Goal: Task Accomplishment & Management: Manage account settings

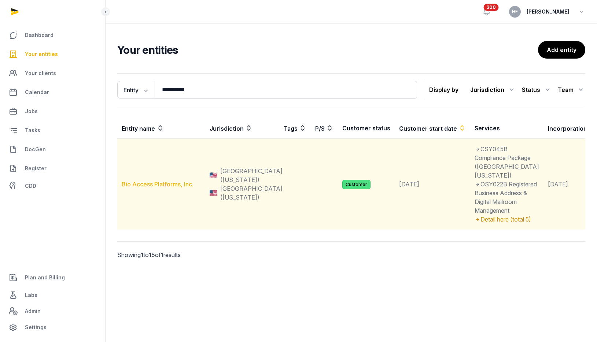
type input "**********"
click at [173, 188] on link "Bio Access Platforms, Inc." at bounding box center [158, 184] width 72 height 7
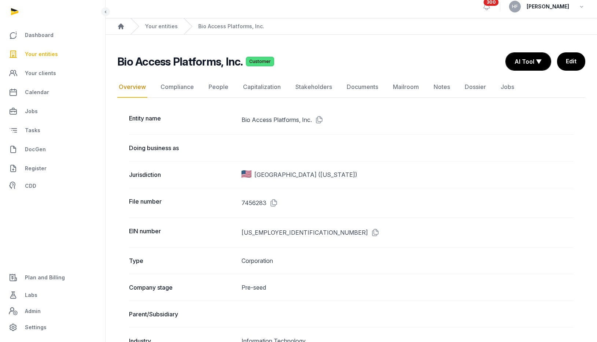
scroll to position [5, 0]
click at [368, 230] on icon at bounding box center [374, 233] width 12 height 12
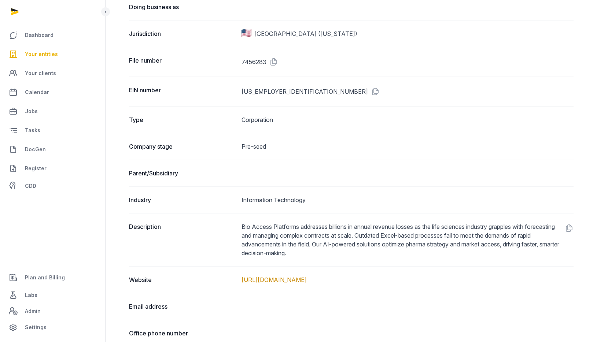
scroll to position [151, 0]
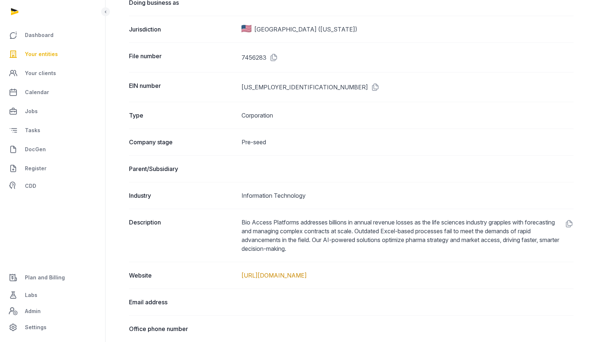
drag, startPoint x: 340, startPoint y: 276, endPoint x: 239, endPoint y: 272, distance: 100.9
click at [239, 272] on div "Website [URL][DOMAIN_NAME]" at bounding box center [351, 275] width 445 height 27
copy link "[URL][DOMAIN_NAME]"
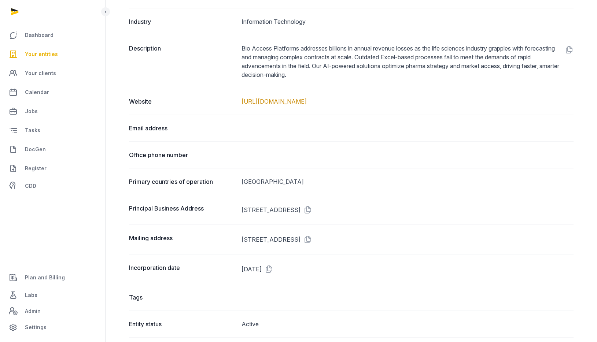
scroll to position [326, 0]
click at [312, 208] on icon at bounding box center [307, 209] width 12 height 12
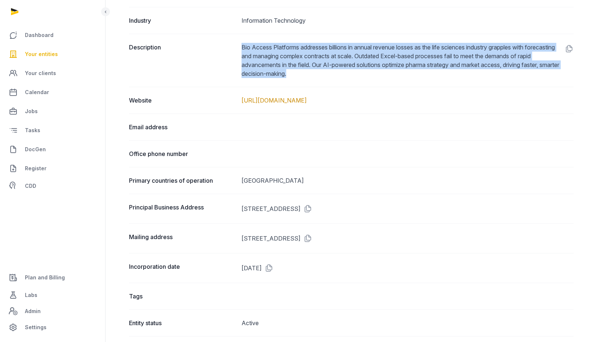
drag, startPoint x: 242, startPoint y: 45, endPoint x: 338, endPoint y: 73, distance: 100.1
click at [338, 73] on dd "Bio Access Platforms addresses billions in annual revenue losses as the life sc…" at bounding box center [408, 60] width 332 height 35
copy dd "Bio Access Platforms addresses billions in annual revenue losses as the life sc…"
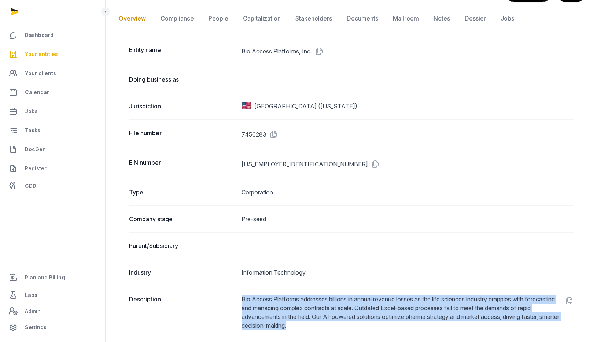
scroll to position [0, 0]
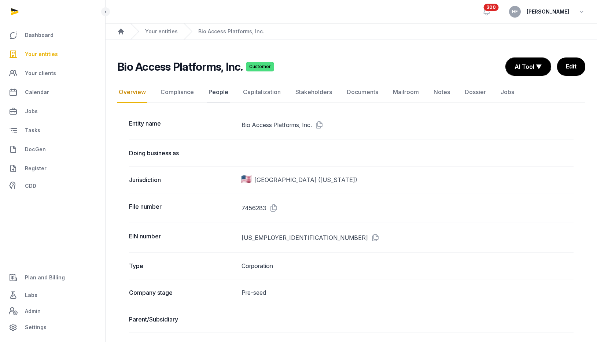
click at [216, 94] on link "People" at bounding box center [218, 92] width 23 height 21
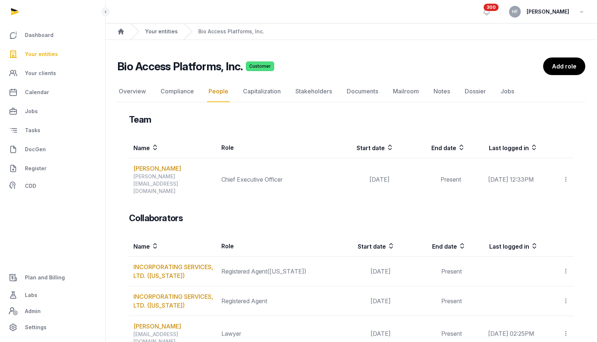
click at [162, 31] on link "Your entities" at bounding box center [161, 31] width 33 height 7
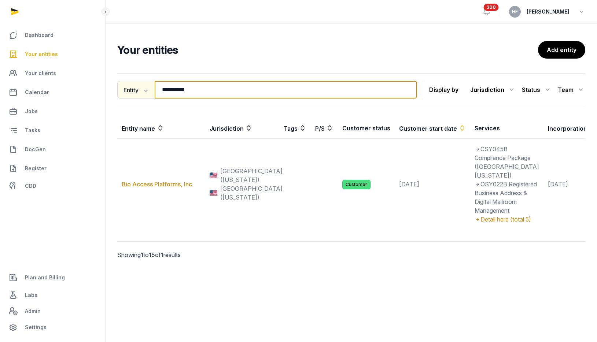
drag, startPoint x: 192, startPoint y: 90, endPoint x: 129, endPoint y: 87, distance: 63.2
click at [132, 87] on div "**********" at bounding box center [267, 90] width 300 height 18
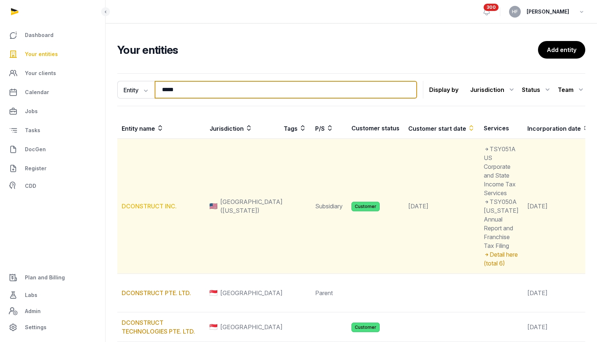
type input "*****"
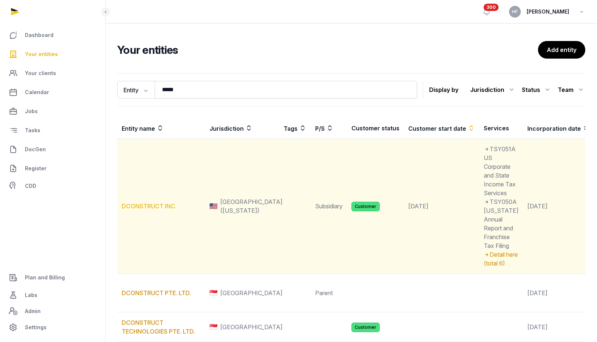
click at [157, 210] on link "DCONSTRUCT INC." at bounding box center [149, 206] width 55 height 7
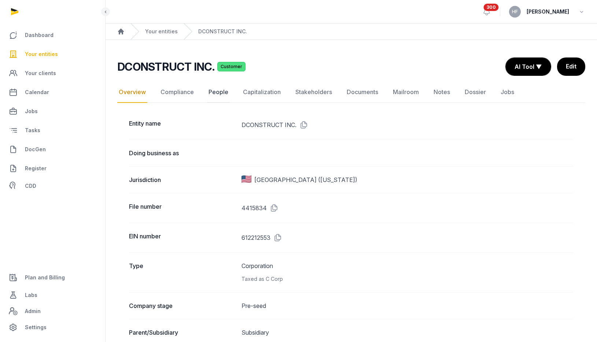
click at [220, 94] on link "People" at bounding box center [218, 92] width 23 height 21
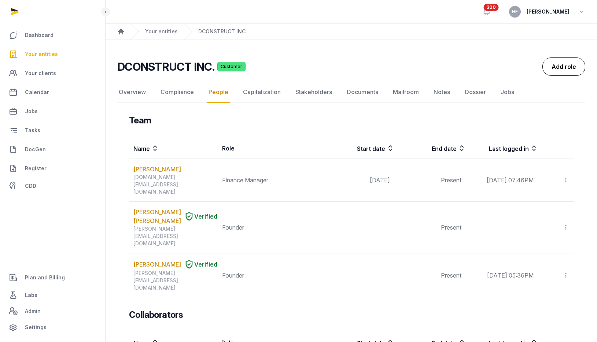
click at [561, 71] on link "Add role" at bounding box center [563, 67] width 43 height 18
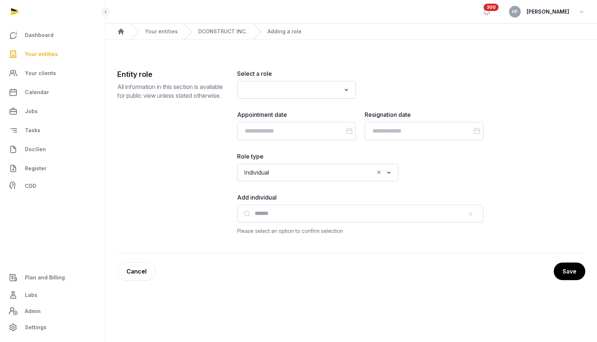
click at [313, 89] on input "Search for option" at bounding box center [291, 90] width 99 height 10
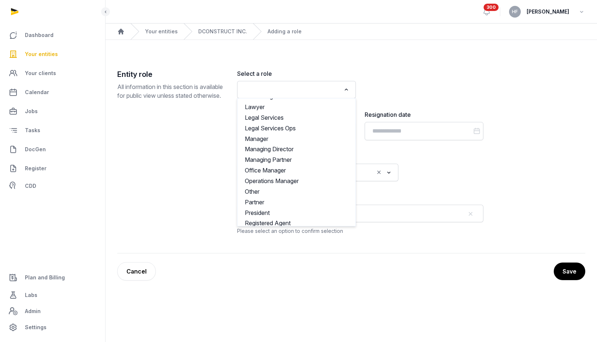
scroll to position [331, 0]
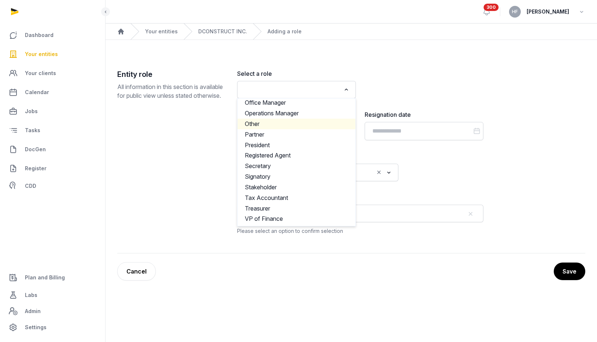
click at [280, 125] on li "Other" at bounding box center [297, 124] width 118 height 11
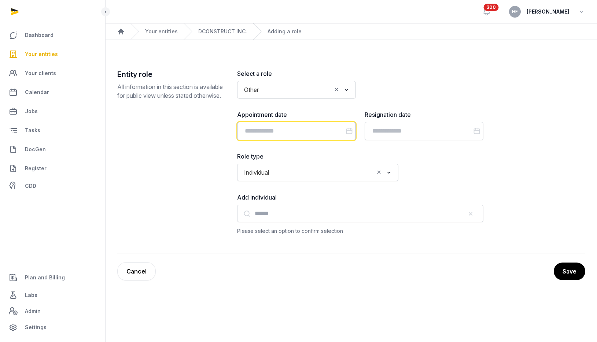
click at [294, 130] on input "Datepicker input" at bounding box center [296, 131] width 119 height 18
click at [198, 141] on div "Entity role All information in this section is available for public view unless…" at bounding box center [171, 152] width 108 height 166
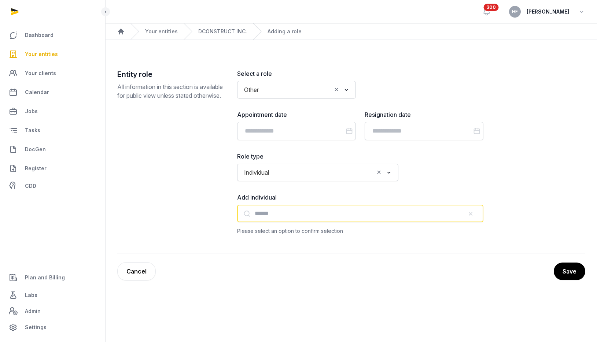
click at [278, 210] on input "text" at bounding box center [360, 214] width 246 height 18
paste input "**********"
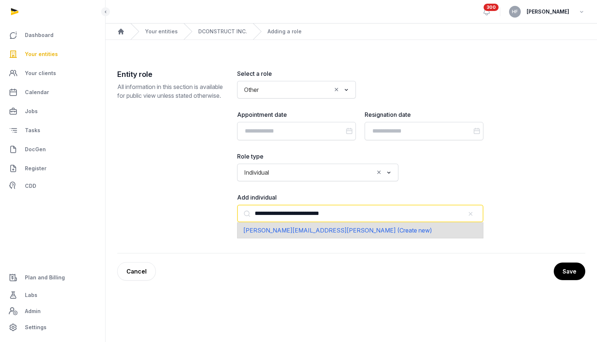
drag, startPoint x: 351, startPoint y: 215, endPoint x: 212, endPoint y: 203, distance: 139.4
click at [214, 203] on div "**********" at bounding box center [351, 161] width 468 height 184
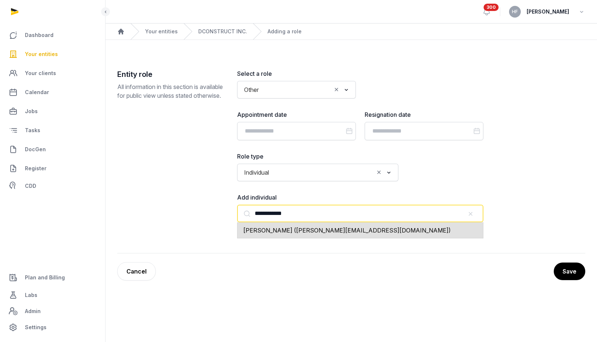
type input "**********"
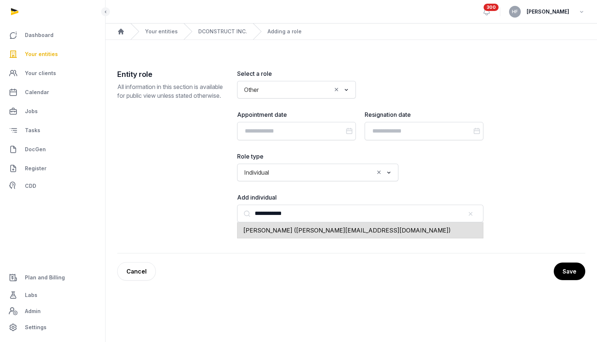
click at [319, 197] on label "Add individual" at bounding box center [360, 197] width 246 height 9
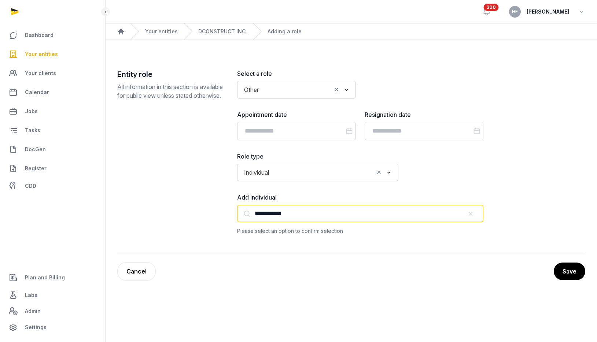
click at [305, 210] on input "**********" at bounding box center [360, 214] width 246 height 18
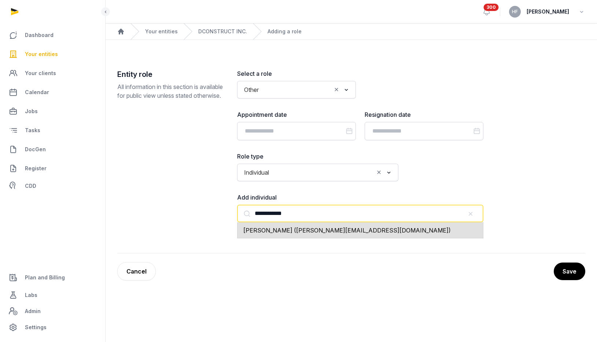
click at [305, 210] on input "**********" at bounding box center [360, 214] width 246 height 18
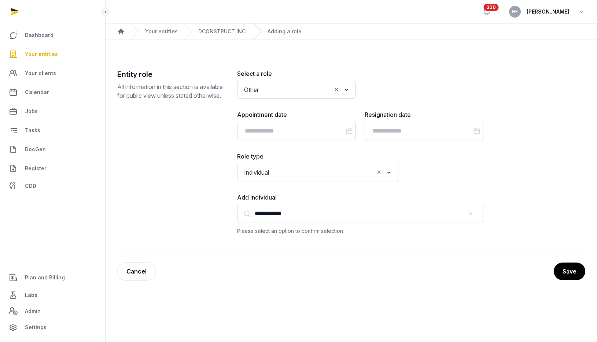
click at [249, 214] on icon at bounding box center [246, 217] width 7 height 17
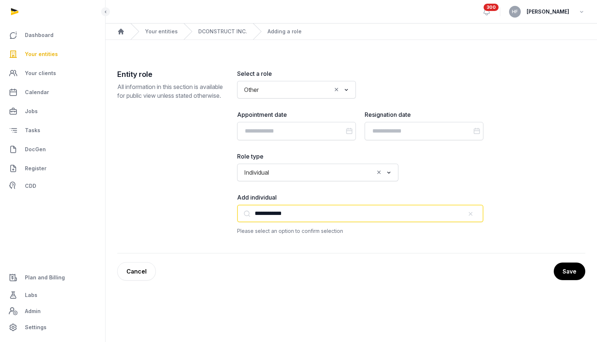
click at [249, 214] on input "**********" at bounding box center [360, 214] width 246 height 18
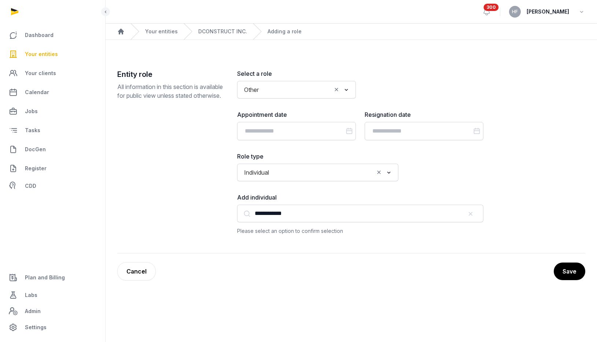
click at [249, 214] on icon at bounding box center [246, 217] width 7 height 17
click at [249, 214] on input "**********" at bounding box center [360, 214] width 246 height 18
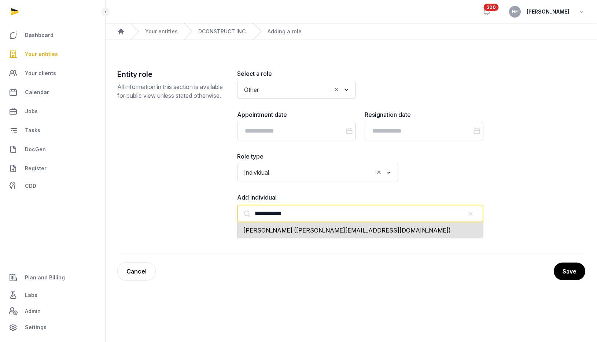
click at [304, 215] on input "**********" at bounding box center [360, 214] width 246 height 18
drag, startPoint x: 307, startPoint y: 212, endPoint x: 250, endPoint y: 210, distance: 57.6
click at [250, 210] on div "**********" at bounding box center [360, 214] width 246 height 18
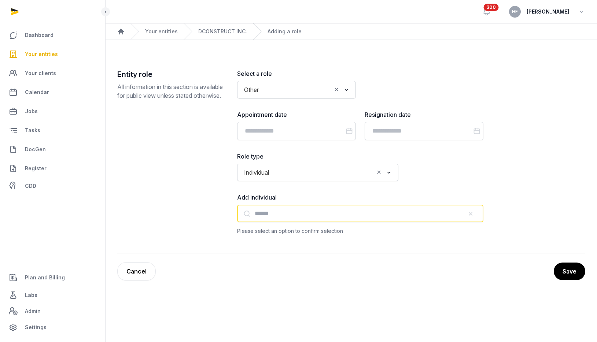
paste input "**********"
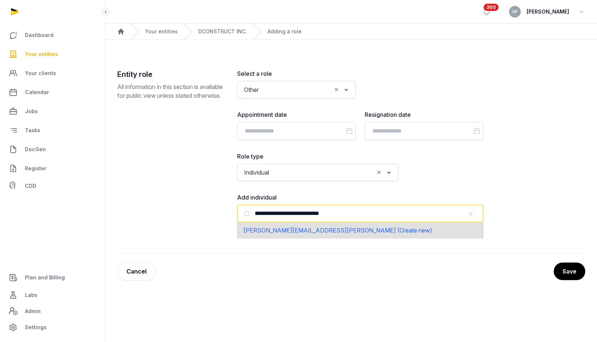
click at [322, 230] on span "[PERSON_NAME][EMAIL_ADDRESS][PERSON_NAME] (Create new)" at bounding box center [337, 230] width 189 height 7
type input "**********"
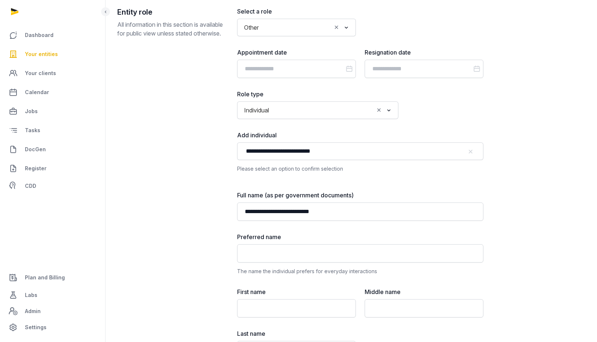
scroll to position [77, 0]
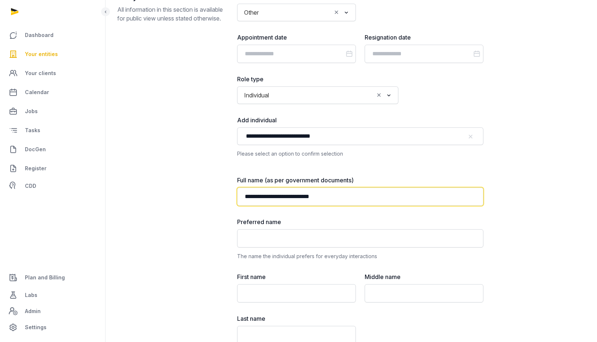
drag, startPoint x: 341, startPoint y: 196, endPoint x: 180, endPoint y: 190, distance: 161.0
click at [184, 188] on div "**********" at bounding box center [351, 282] width 468 height 580
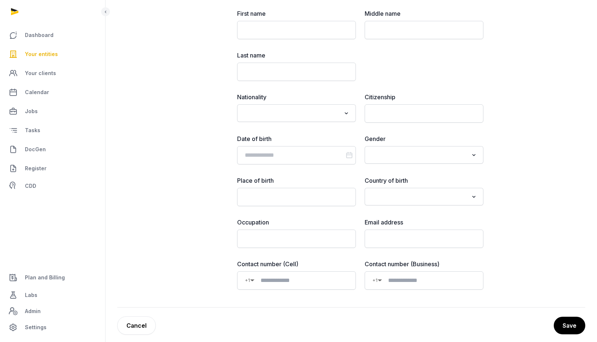
scroll to position [343, 0]
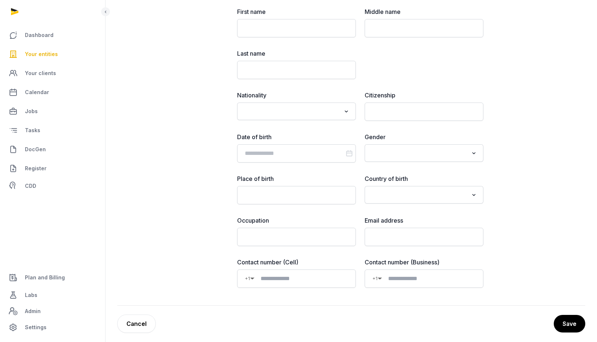
type input "**********"
click at [393, 241] on input "email" at bounding box center [424, 237] width 119 height 18
paste input "**********"
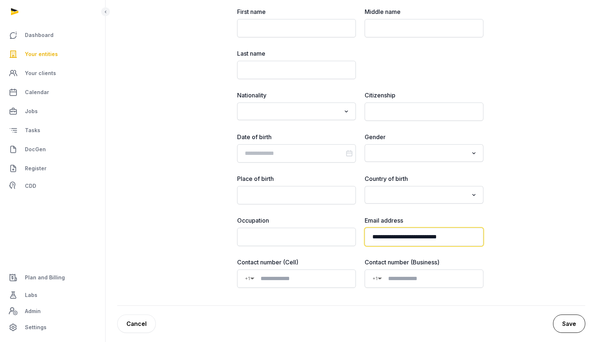
type input "**********"
click at [568, 327] on button "Save" at bounding box center [569, 324] width 32 height 18
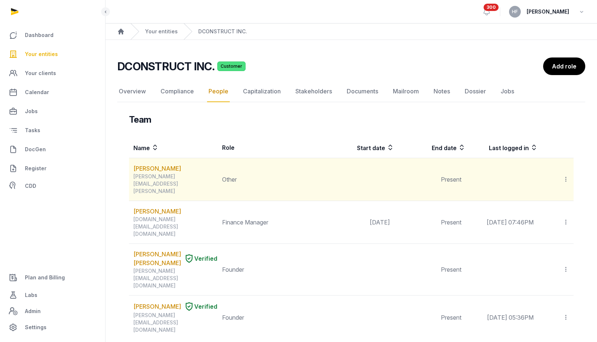
click at [568, 176] on icon at bounding box center [566, 180] width 7 height 8
click at [557, 196] on span "Invite user" at bounding box center [547, 199] width 27 height 7
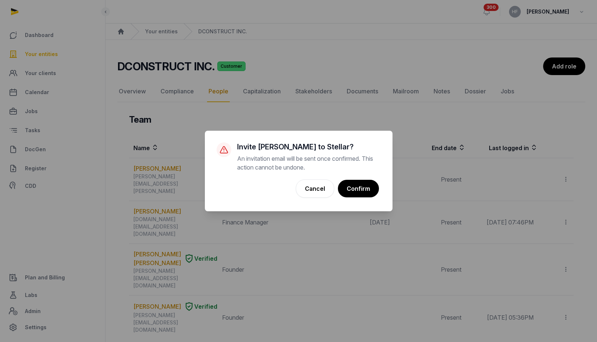
click at [360, 186] on button "Confirm" at bounding box center [358, 189] width 41 height 18
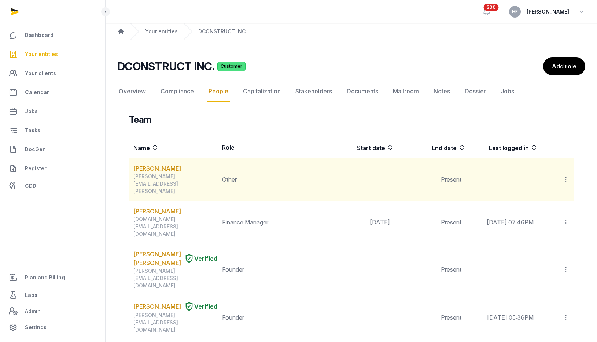
click at [565, 176] on icon at bounding box center [566, 180] width 7 height 8
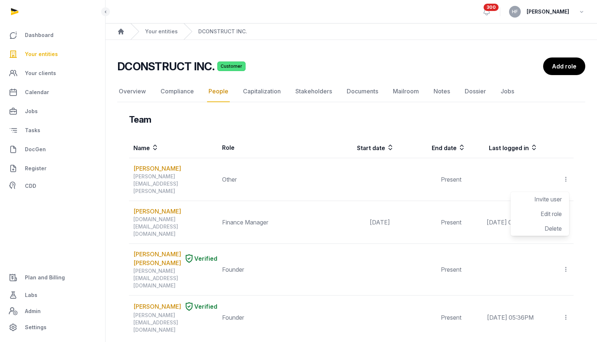
click at [271, 124] on div "Team" at bounding box center [351, 120] width 445 height 12
click at [163, 28] on link "Your entities" at bounding box center [161, 31] width 33 height 7
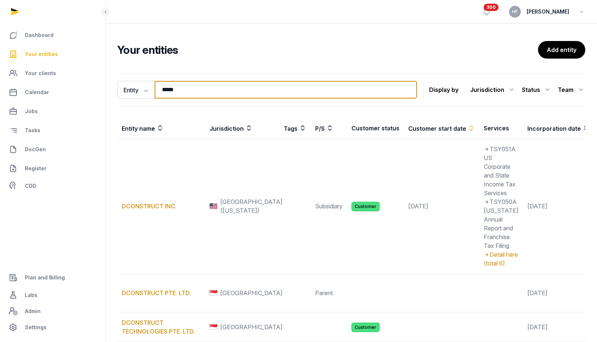
drag, startPoint x: 192, startPoint y: 88, endPoint x: 110, endPoint y: 83, distance: 81.9
click at [112, 84] on div "Entity Entity People Tags Services ***** Search Display by Jurisdiction All jur…" at bounding box center [352, 243] width 492 height 346
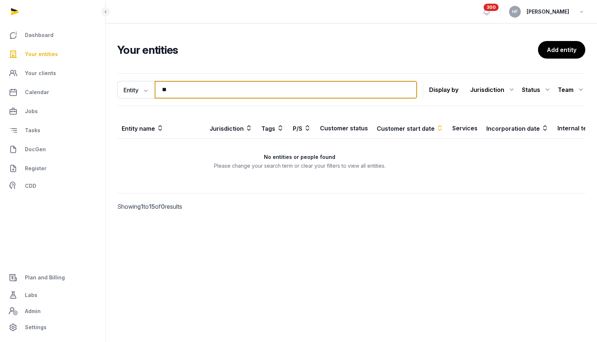
type input "*"
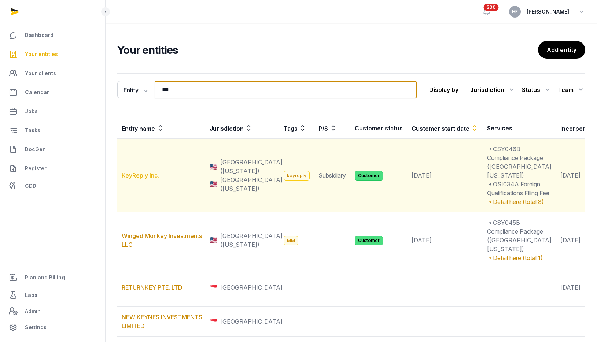
type input "***"
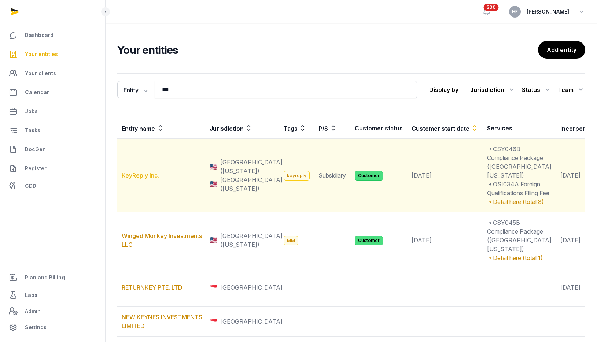
click at [142, 179] on link "KeyReply Inc." at bounding box center [140, 175] width 37 height 7
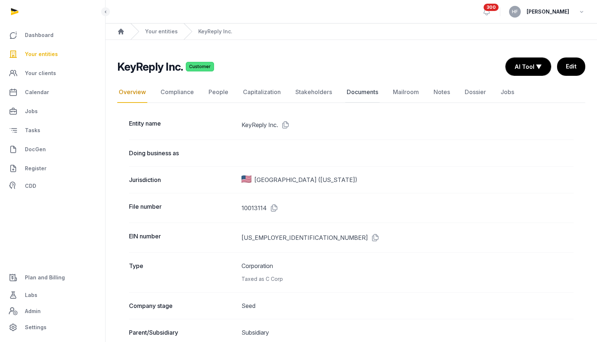
click at [360, 91] on link "Documents" at bounding box center [362, 92] width 34 height 21
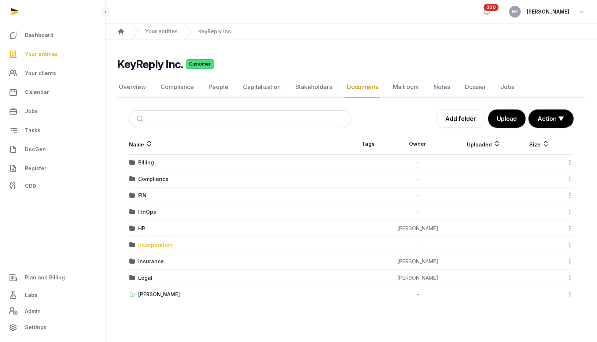
click at [165, 246] on div "Incorporation" at bounding box center [155, 245] width 34 height 7
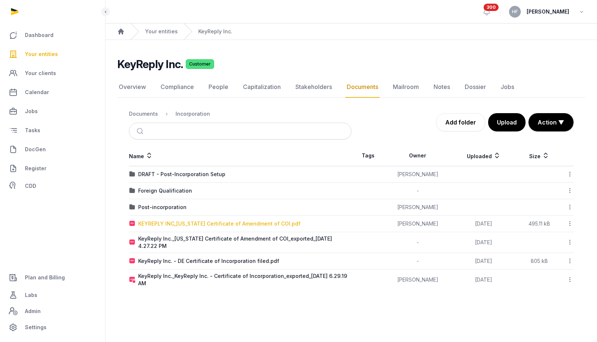
click at [248, 220] on div "KEYREPLY INC_[US_STATE] Certificate of Amendment of COI.pdf" at bounding box center [219, 223] width 162 height 7
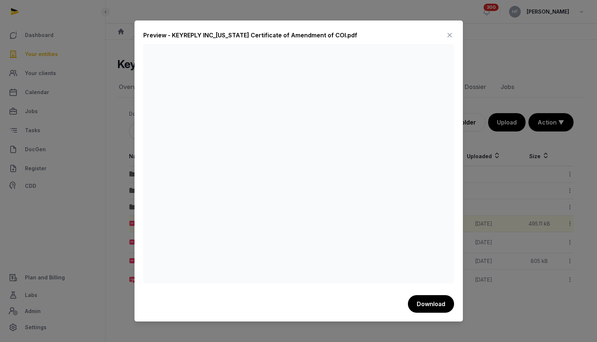
click at [449, 36] on icon at bounding box center [449, 35] width 9 height 12
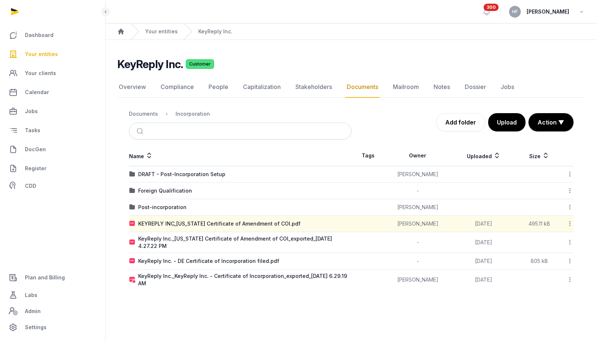
click at [569, 223] on icon at bounding box center [570, 224] width 7 height 8
click at [555, 281] on div "Copy link" at bounding box center [544, 282] width 59 height 13
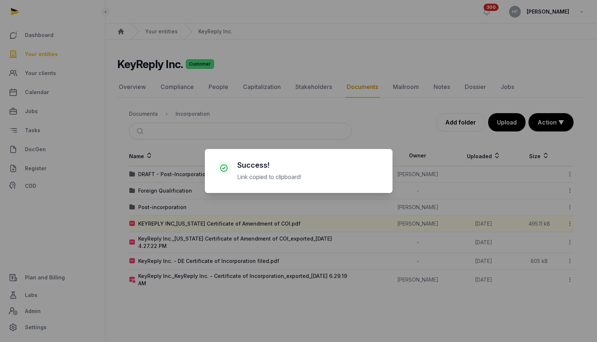
click at [258, 205] on div "× Success! Link copied to clipboard! Cancel No OK" at bounding box center [298, 171] width 597 height 342
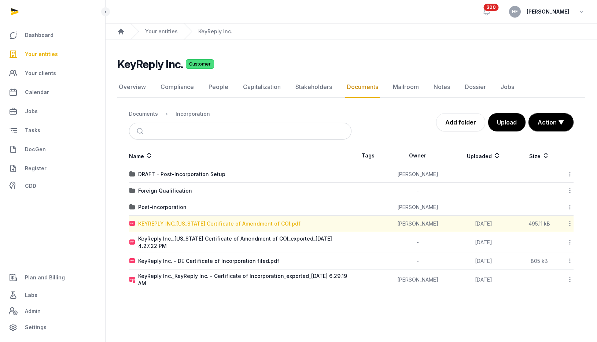
click at [265, 222] on div "KEYREPLY INC_[US_STATE] Certificate of Amendment of COI.pdf" at bounding box center [219, 223] width 162 height 7
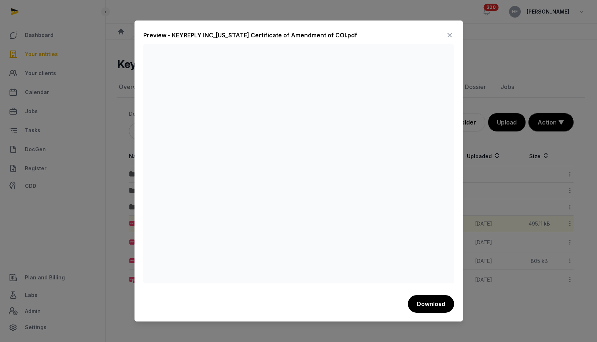
click at [450, 36] on icon at bounding box center [449, 35] width 9 height 12
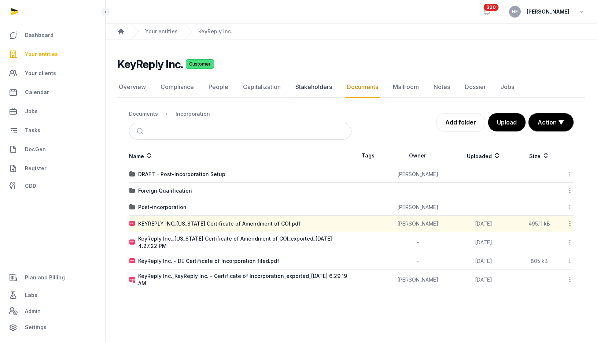
click at [312, 88] on link "Stakeholders" at bounding box center [314, 87] width 40 height 21
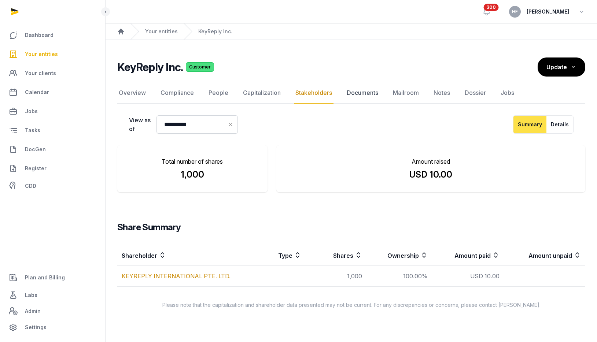
click at [368, 91] on link "Documents" at bounding box center [362, 92] width 34 height 21
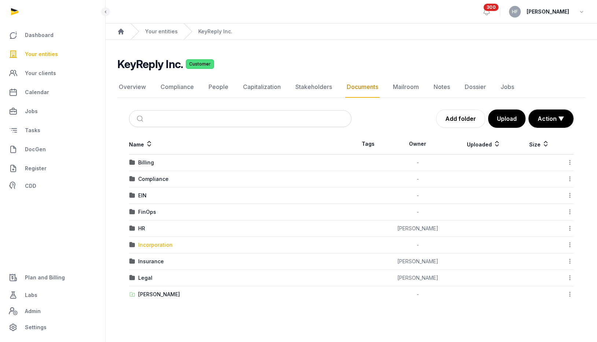
click at [163, 244] on div "Incorporation" at bounding box center [155, 245] width 34 height 7
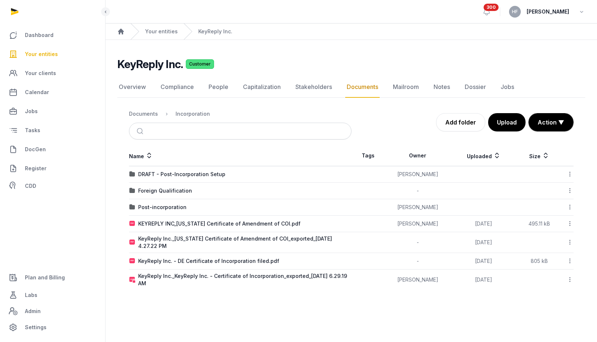
click at [571, 223] on icon at bounding box center [570, 224] width 7 height 8
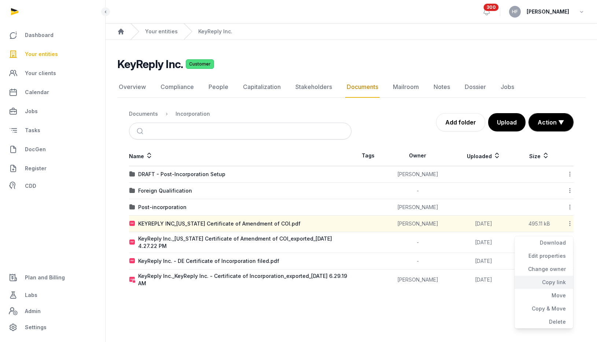
click at [558, 282] on div "Copy link" at bounding box center [544, 282] width 59 height 13
click at [325, 87] on link "Stakeholders" at bounding box center [314, 87] width 40 height 21
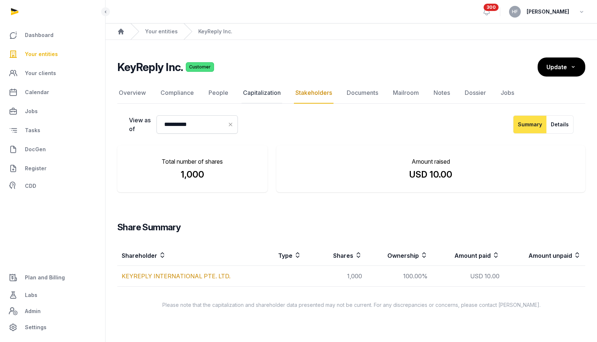
click at [264, 90] on link "Capitalization" at bounding box center [262, 92] width 41 height 21
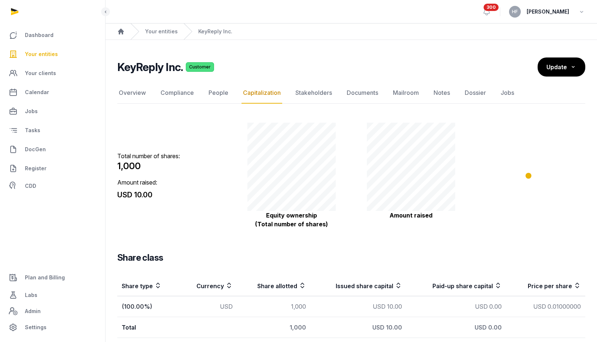
scroll to position [30, 0]
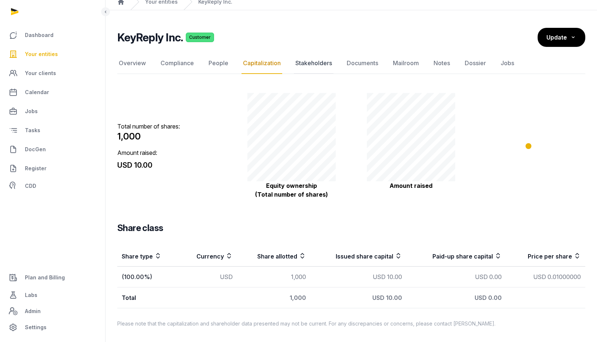
click at [314, 63] on link "Stakeholders" at bounding box center [314, 63] width 40 height 21
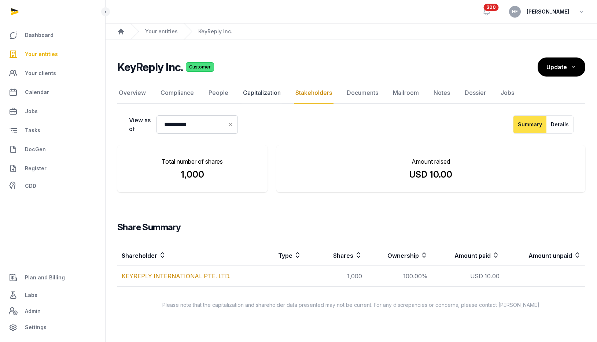
click at [255, 89] on link "Capitalization" at bounding box center [262, 92] width 41 height 21
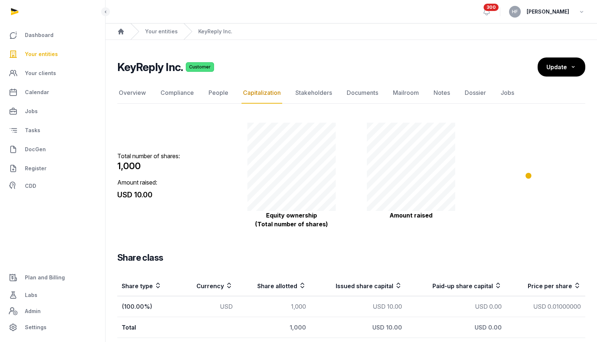
scroll to position [30, 0]
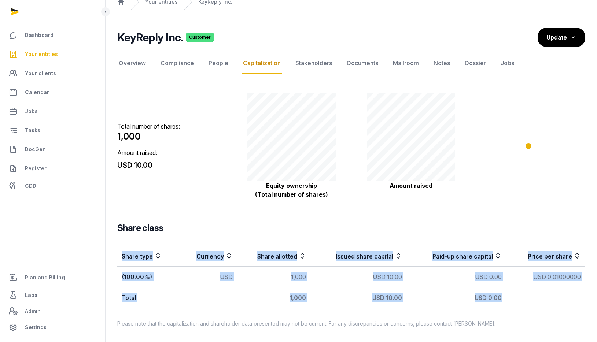
drag, startPoint x: 122, startPoint y: 255, endPoint x: 529, endPoint y: 296, distance: 408.9
click at [529, 297] on table "Share type Currency Share allotted Issued share capital Paid-up share capital P…" at bounding box center [351, 277] width 468 height 63
copy table "Share type Currency Share allotted Issued share capital Paid-up share capital P…"
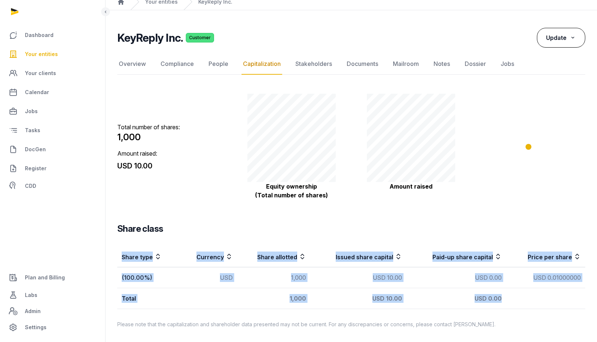
click at [554, 38] on span "Update" at bounding box center [556, 37] width 21 height 7
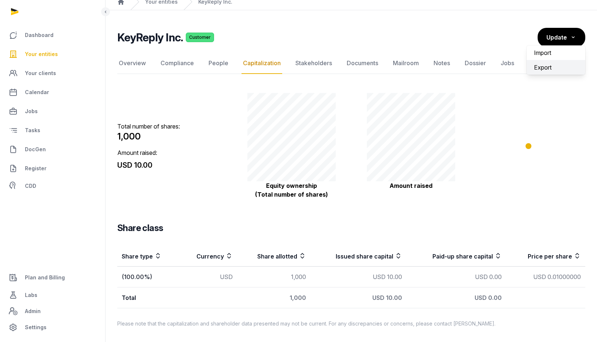
click at [547, 65] on div "Export" at bounding box center [556, 67] width 59 height 15
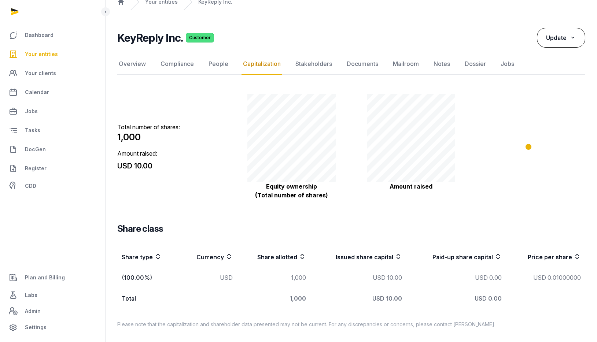
click at [575, 41] on icon at bounding box center [573, 38] width 7 height 8
click at [562, 54] on label "Import" at bounding box center [556, 52] width 59 height 15
click at [0, 0] on input "Import" at bounding box center [0, 0] width 0 height 0
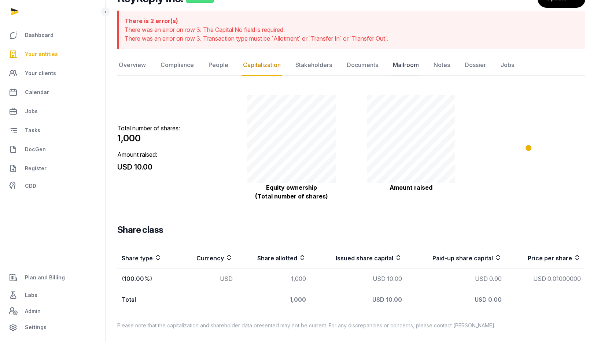
scroll to position [71, 0]
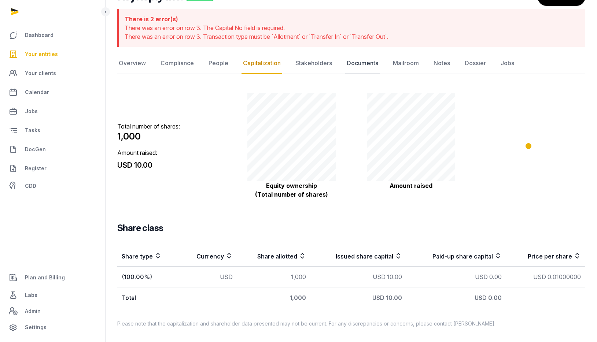
click at [367, 61] on link "Documents" at bounding box center [362, 63] width 34 height 21
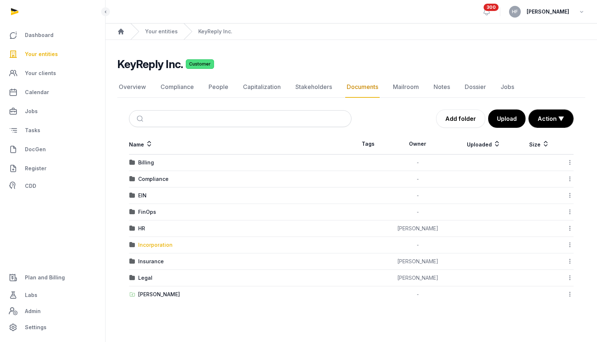
click at [164, 246] on div "Incorporation" at bounding box center [155, 245] width 34 height 7
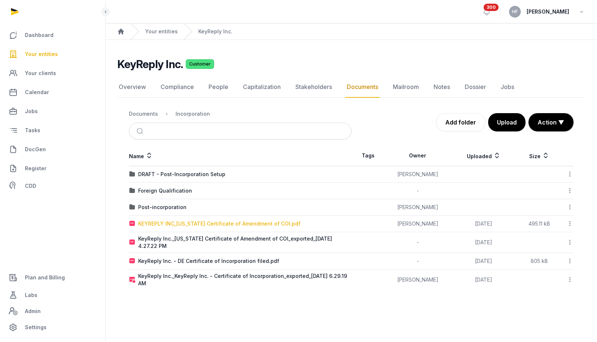
click at [277, 226] on div "KEYREPLY INC_[US_STATE] Certificate of Amendment of COI.pdf" at bounding box center [219, 223] width 162 height 7
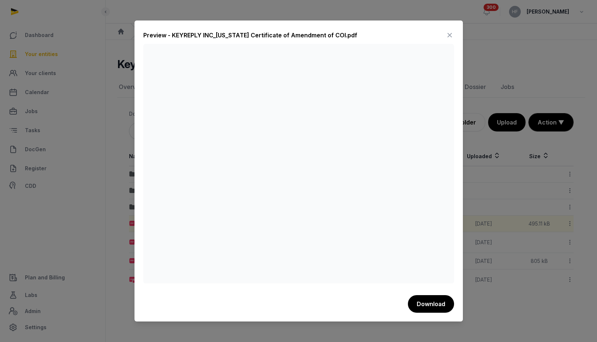
click at [451, 34] on icon at bounding box center [449, 35] width 9 height 12
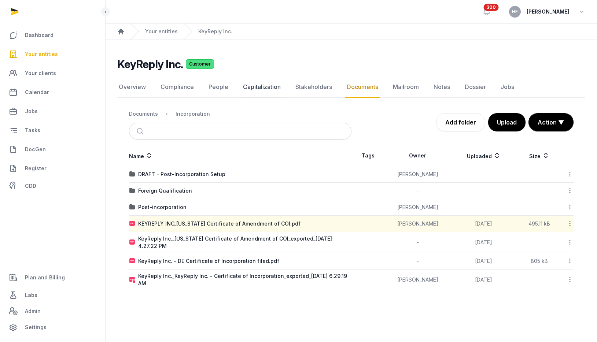
click at [261, 88] on link "Capitalization" at bounding box center [262, 87] width 41 height 21
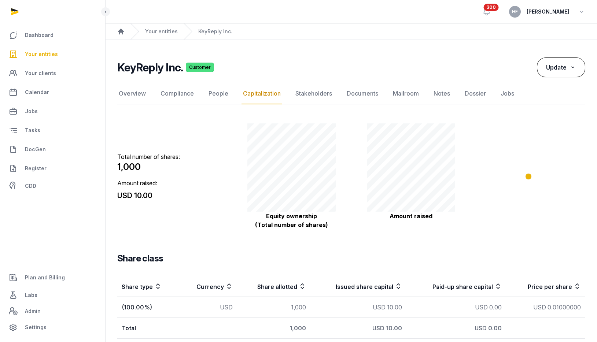
click at [569, 71] on button "Update" at bounding box center [561, 68] width 48 height 20
click at [548, 82] on label "Import" at bounding box center [556, 82] width 59 height 15
click at [0, 0] on input "Import" at bounding box center [0, 0] width 0 height 0
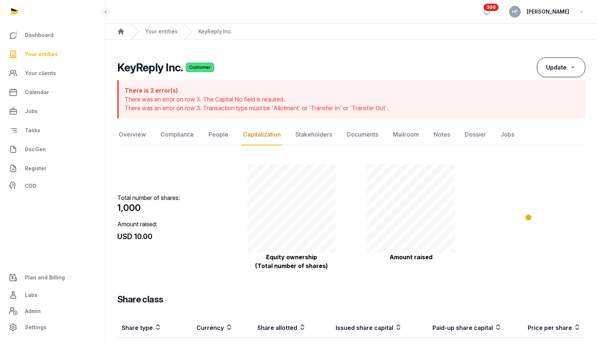
click at [567, 68] on button "Update" at bounding box center [561, 68] width 48 height 20
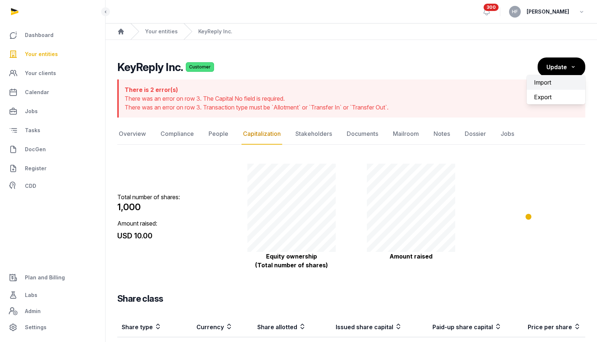
click at [551, 83] on label "Import" at bounding box center [556, 82] width 59 height 15
click at [0, 0] on input "Import" at bounding box center [0, 0] width 0 height 0
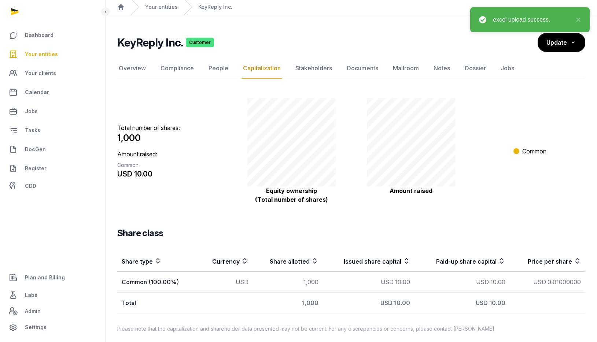
scroll to position [30, 0]
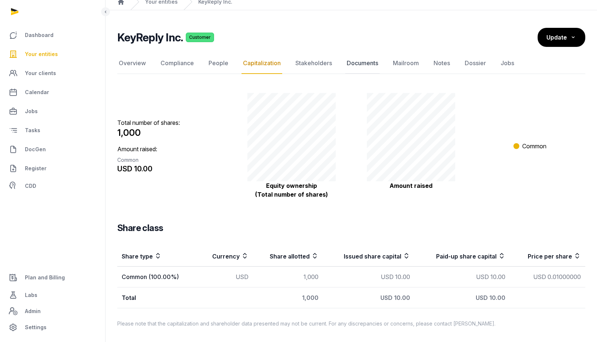
click at [364, 65] on link "Documents" at bounding box center [362, 63] width 34 height 21
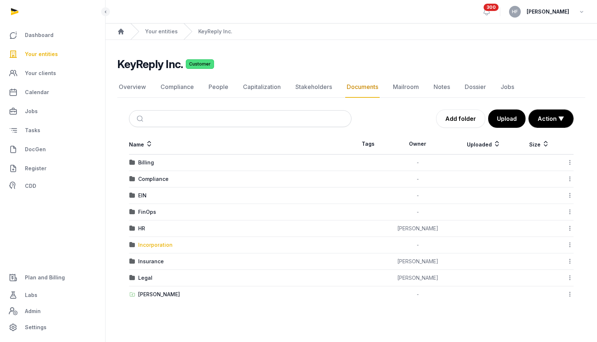
click at [158, 244] on div "Incorporation" at bounding box center [155, 245] width 34 height 7
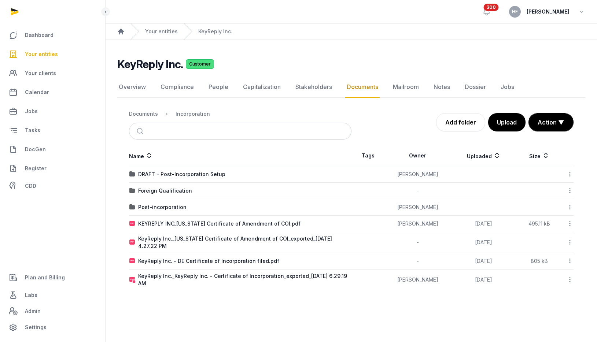
click at [570, 222] on icon at bounding box center [570, 224] width 7 height 8
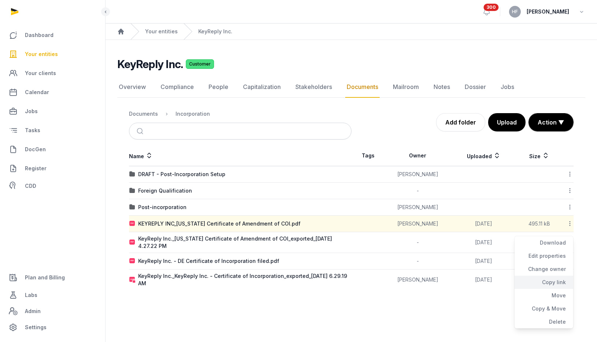
click at [558, 279] on div "Copy link" at bounding box center [544, 282] width 59 height 13
click at [162, 33] on link "Your entities" at bounding box center [161, 31] width 33 height 7
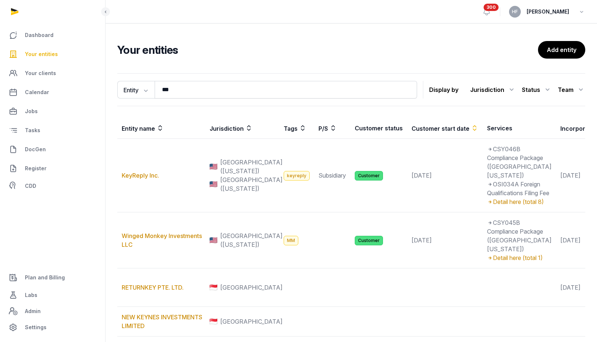
click at [35, 54] on span "Your entities" at bounding box center [41, 54] width 33 height 9
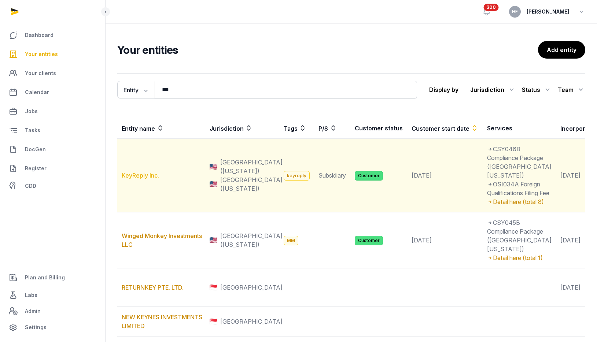
click at [144, 179] on link "KeyReply Inc." at bounding box center [140, 175] width 37 height 7
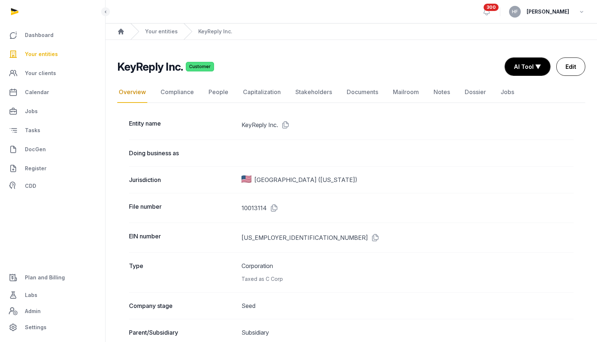
click at [571, 69] on link "Edit" at bounding box center [570, 67] width 29 height 18
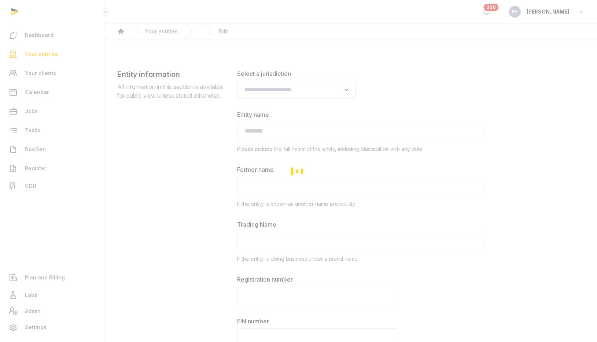
type input "**********"
type textarea "**********"
type input "**********"
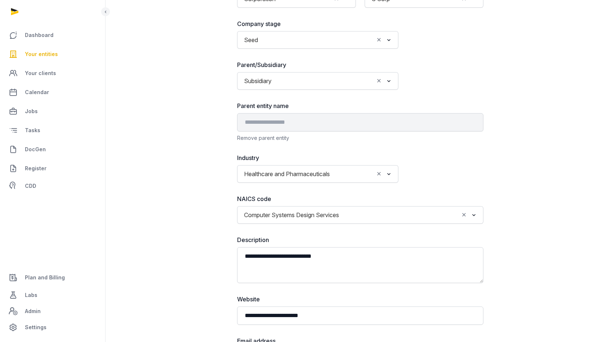
scroll to position [412, 0]
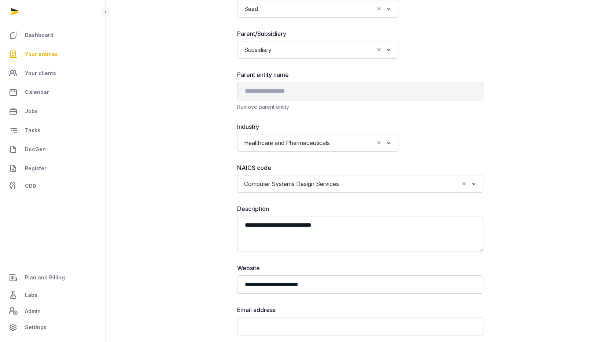
click at [378, 51] on icon "Clear Selected" at bounding box center [379, 50] width 7 height 8
click at [354, 51] on input "Search for option" at bounding box center [313, 50] width 142 height 10
click at [293, 86] on li "Subsidiary" at bounding box center [318, 87] width 161 height 11
click at [264, 107] on div "Remove parent entity" at bounding box center [360, 106] width 246 height 7
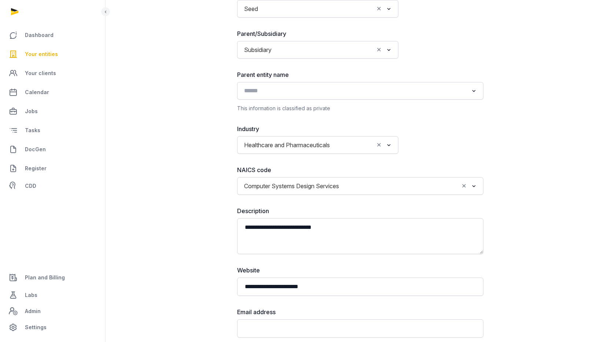
click at [282, 90] on input "Search for option" at bounding box center [355, 91] width 227 height 10
type input "*"
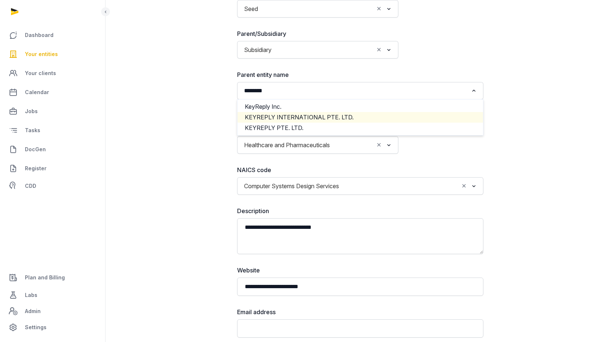
click at [313, 115] on li "KEYREPLY INTERNATIONAL PTE. LTD." at bounding box center [361, 117] width 246 height 11
type input "********"
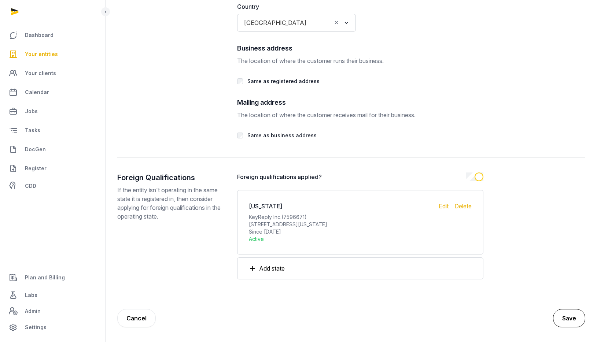
click at [569, 320] on button "Save" at bounding box center [569, 318] width 32 height 18
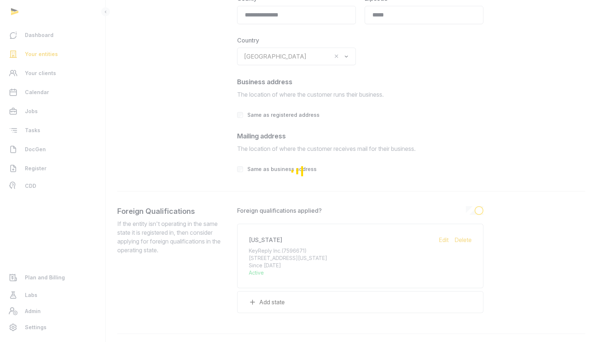
scroll to position [1479, 0]
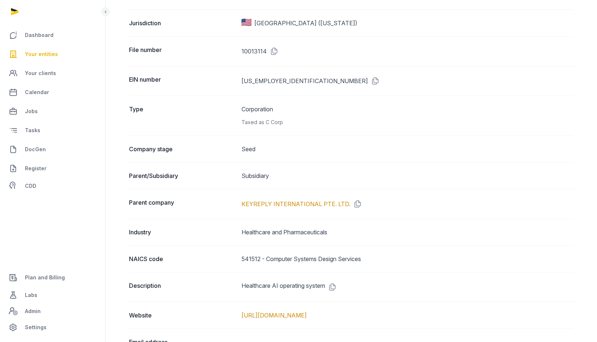
scroll to position [187, 0]
